Goal: Find specific page/section: Find specific page/section

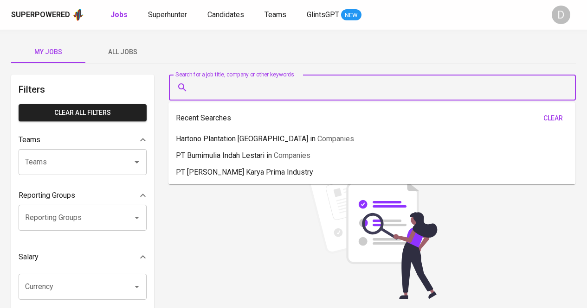
click at [217, 85] on input "Search for a job title, company or other keywords" at bounding box center [375, 88] width 366 height 18
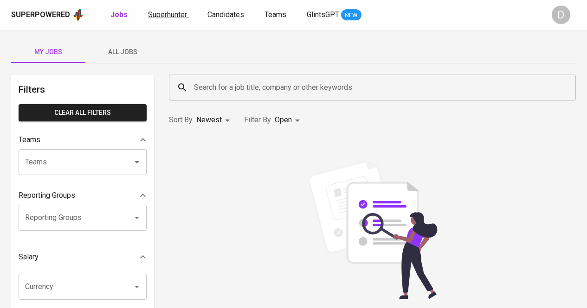
click at [178, 19] on link "Superhunter" at bounding box center [168, 15] width 41 height 12
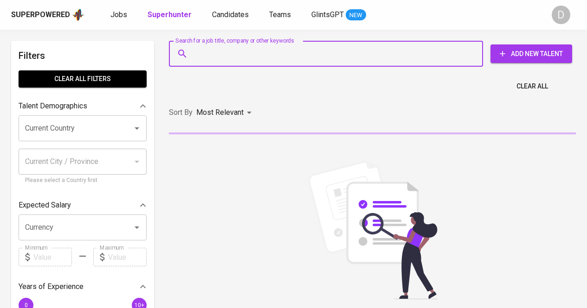
click at [218, 50] on input "Search for a job title, company or other keywords" at bounding box center [328, 54] width 273 height 18
paste input "[PERSON_NAME]"
type input "[PERSON_NAME]"
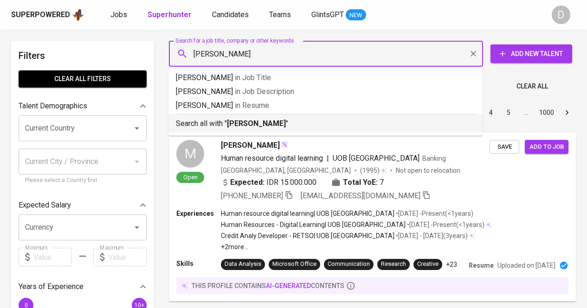
click at [206, 119] on p "Search all with " [PERSON_NAME] "" at bounding box center [325, 123] width 299 height 11
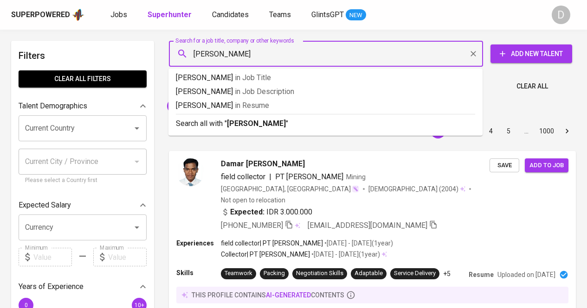
type input "[PERSON_NAME]"
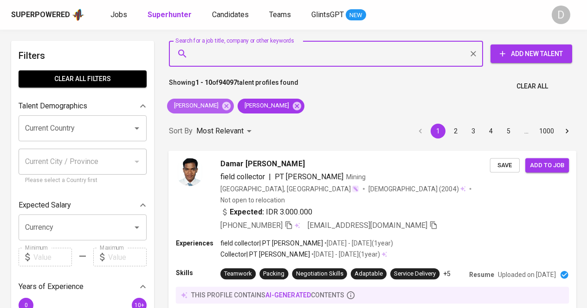
click at [230, 107] on icon at bounding box center [226, 106] width 8 height 8
